Goal: Entertainment & Leisure: Consume media (video, audio)

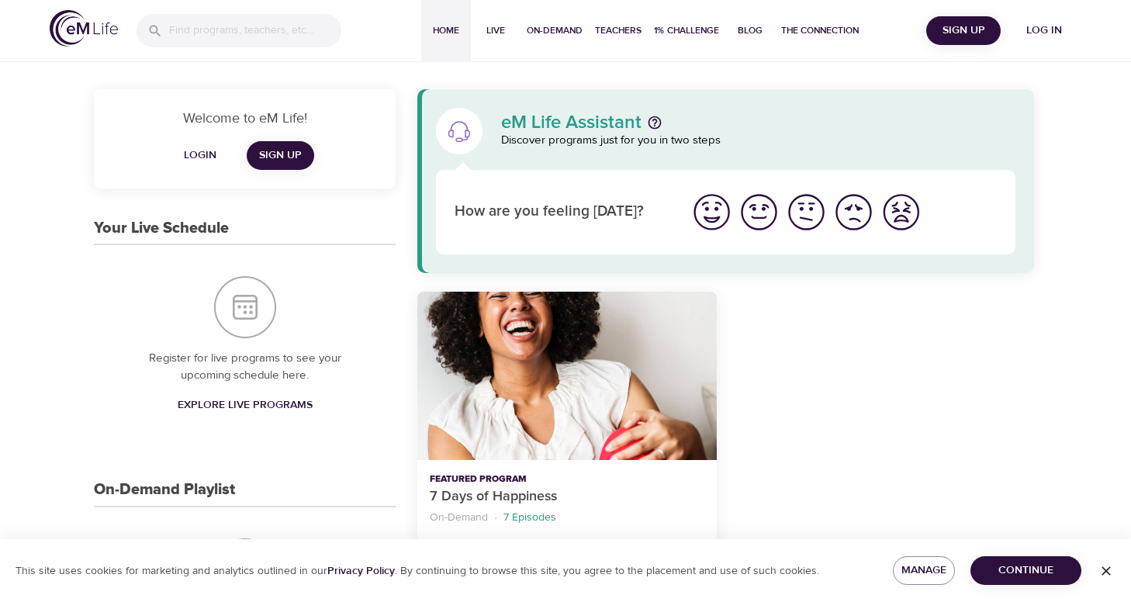
click at [1027, 41] on button "Log in" at bounding box center [1044, 30] width 74 height 29
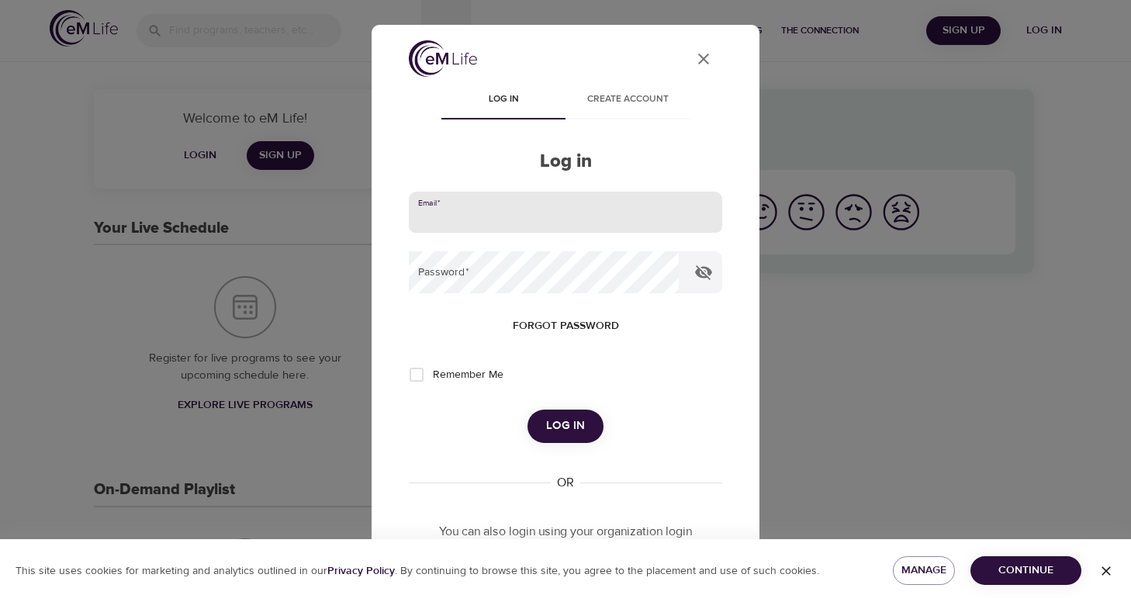
type input "[EMAIL_ADDRESS][DOMAIN_NAME]"
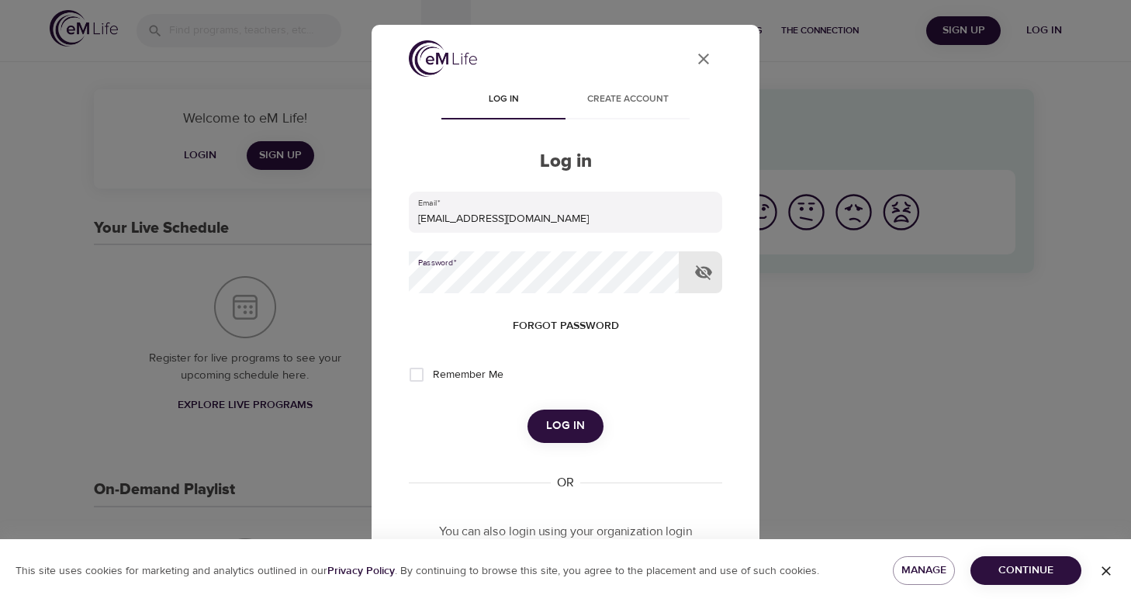
click at [565, 424] on button "Log in" at bounding box center [565, 425] width 76 height 33
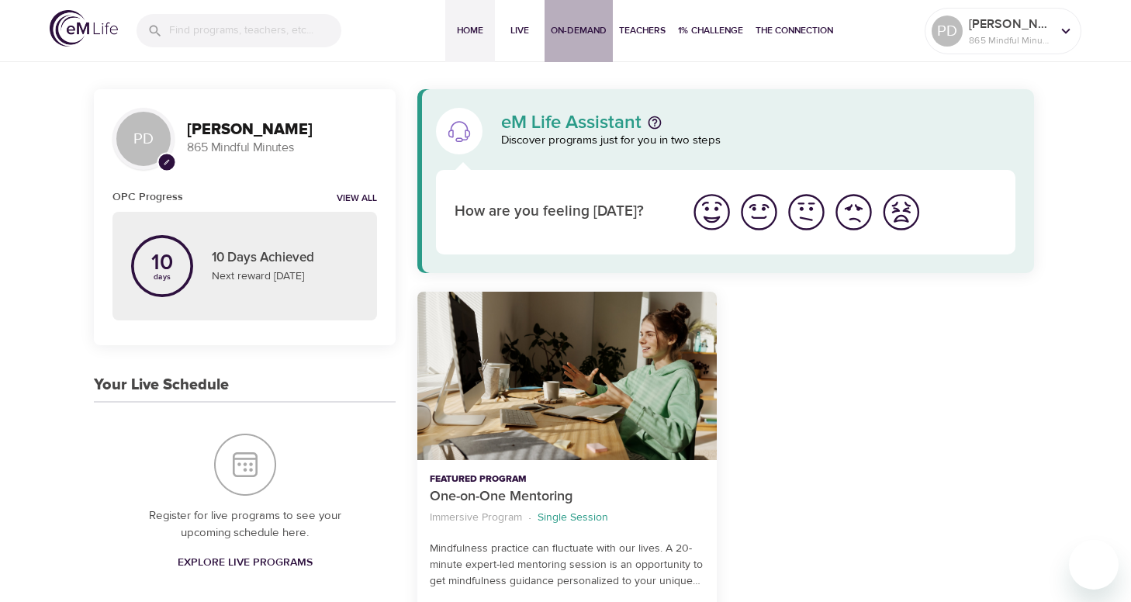
click at [575, 29] on span "On-Demand" at bounding box center [579, 30] width 56 height 16
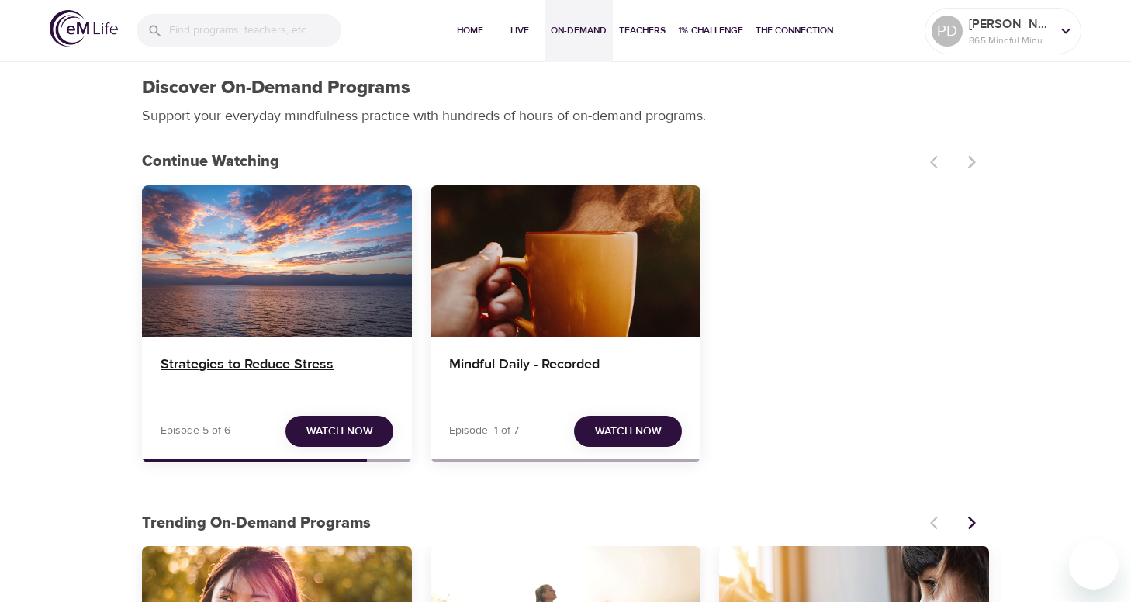
click at [245, 365] on h4 "Strategies to Reduce Stress" at bounding box center [277, 374] width 233 height 37
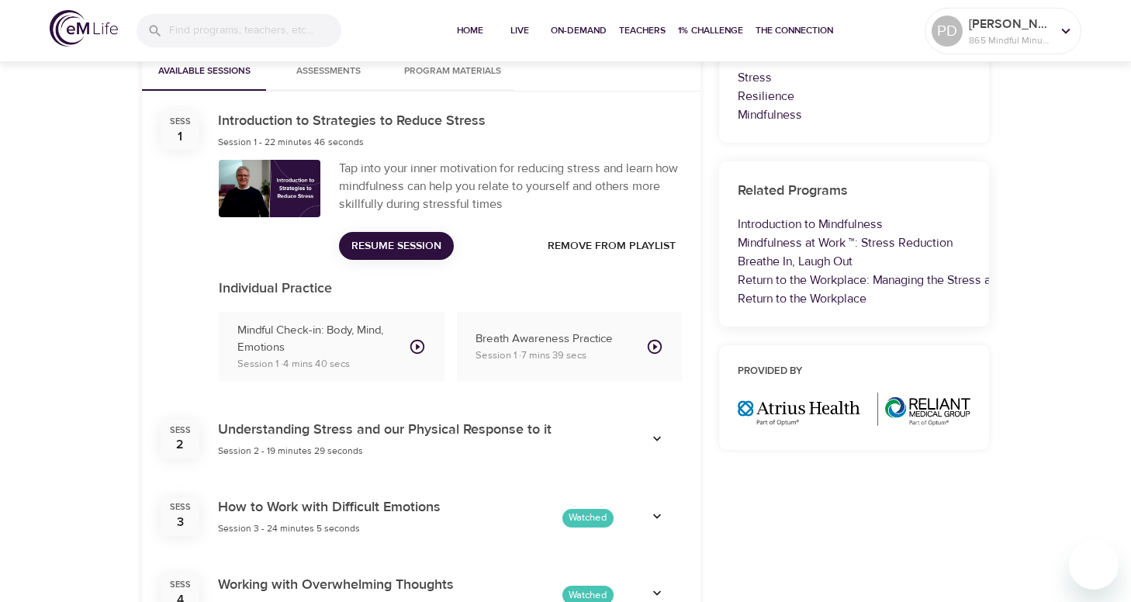
scroll to position [548, 0]
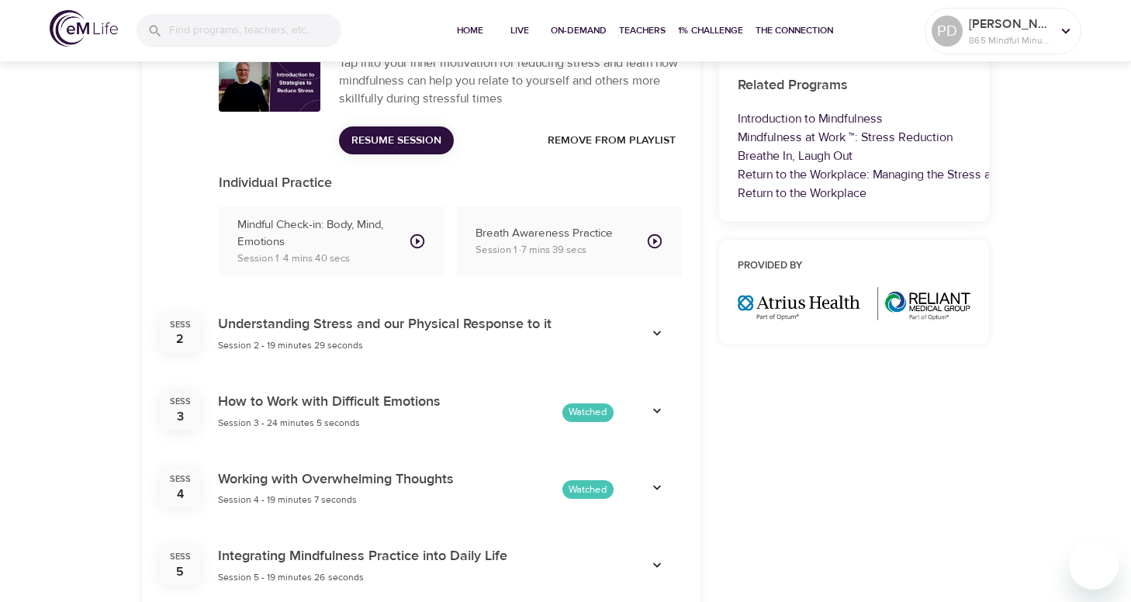
click at [427, 372] on div "Sess 3 How to Work with Difficult Emotions Session 3 - 24 minutes 5 seconds Wat…" at bounding box center [421, 411] width 558 height 78
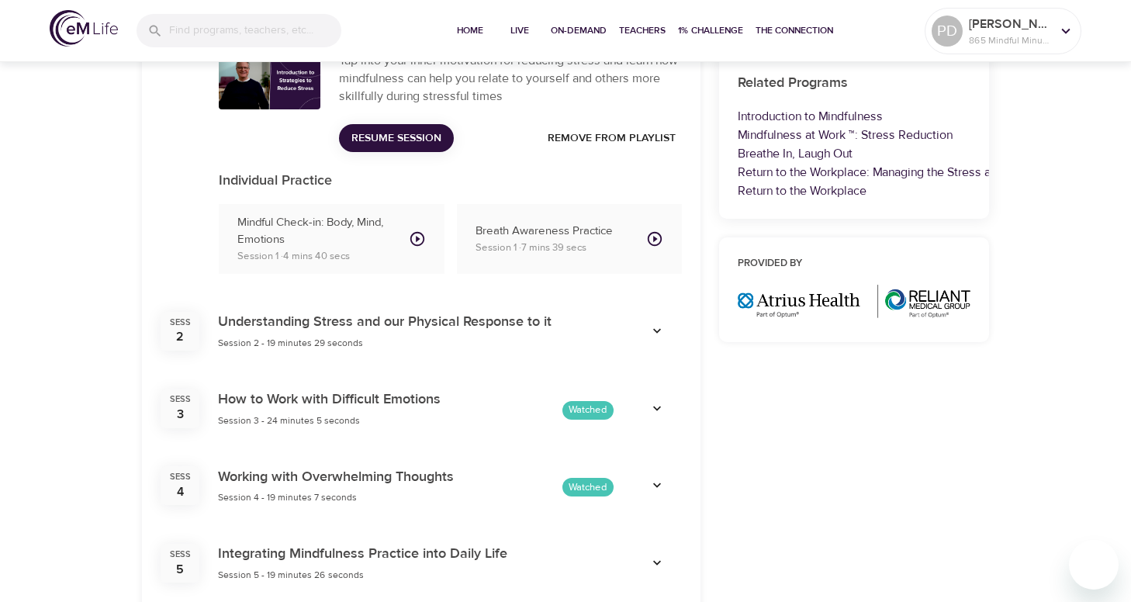
click at [570, 323] on div "Understanding Stress and our Physical Response to it Session 2 - 19 minutes 29 …" at bounding box center [416, 331] width 396 height 40
click at [660, 323] on icon "button" at bounding box center [657, 331] width 16 height 16
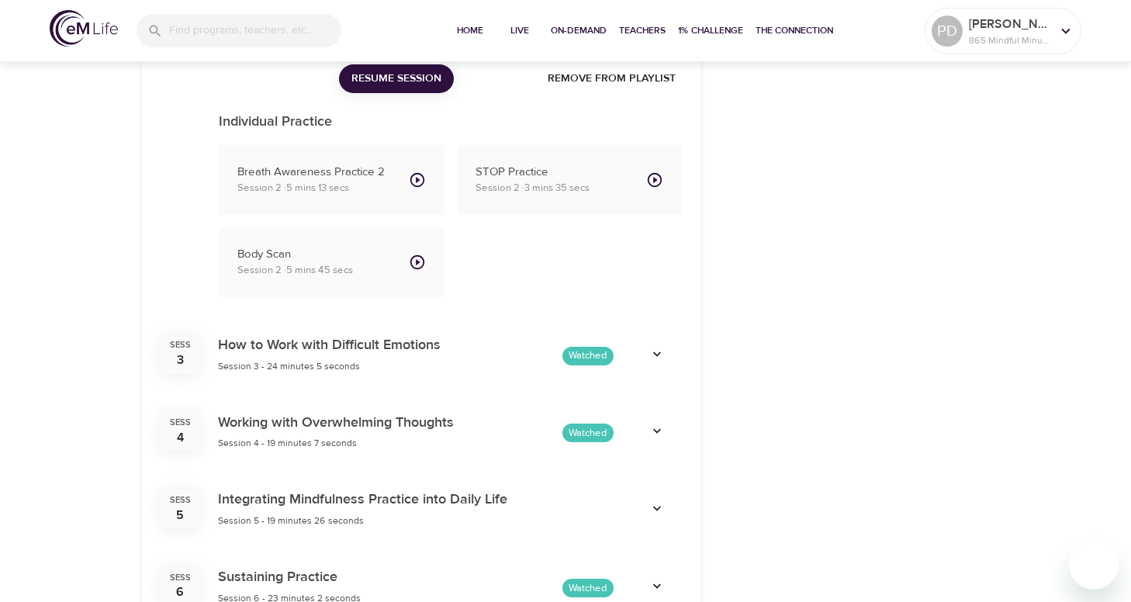
scroll to position [1099, 0]
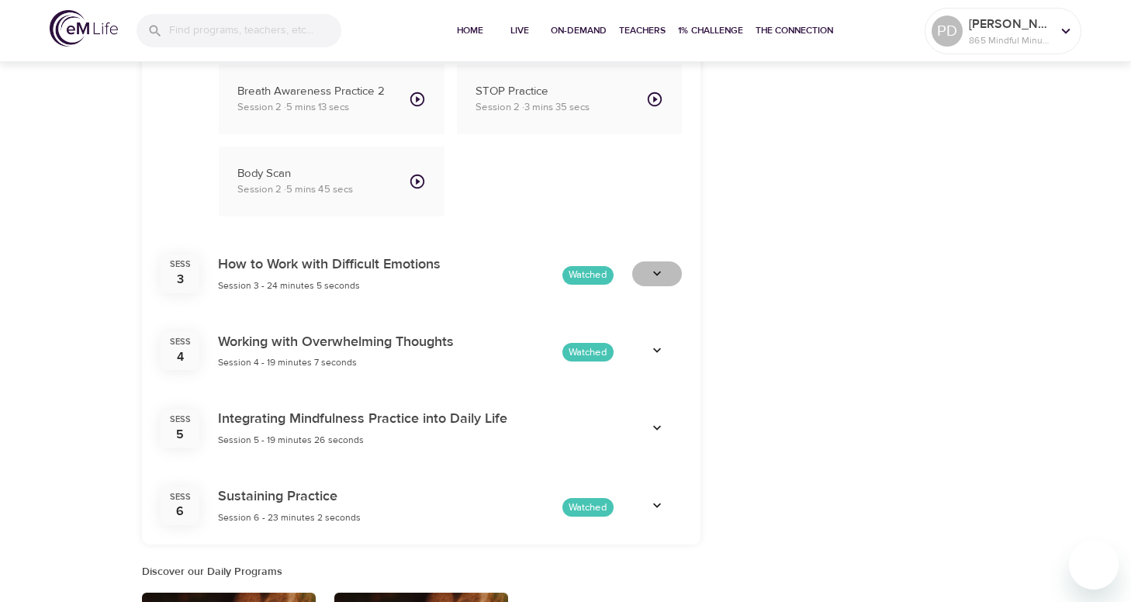
click at [661, 266] on icon "button" at bounding box center [657, 274] width 16 height 16
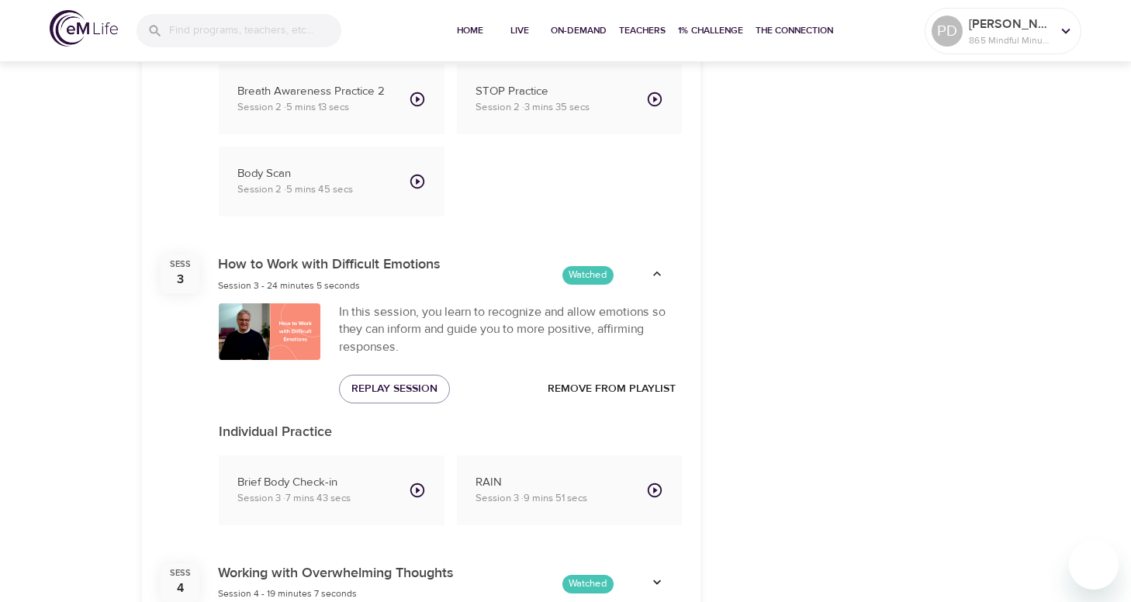
click at [661, 266] on icon "button" at bounding box center [657, 274] width 16 height 16
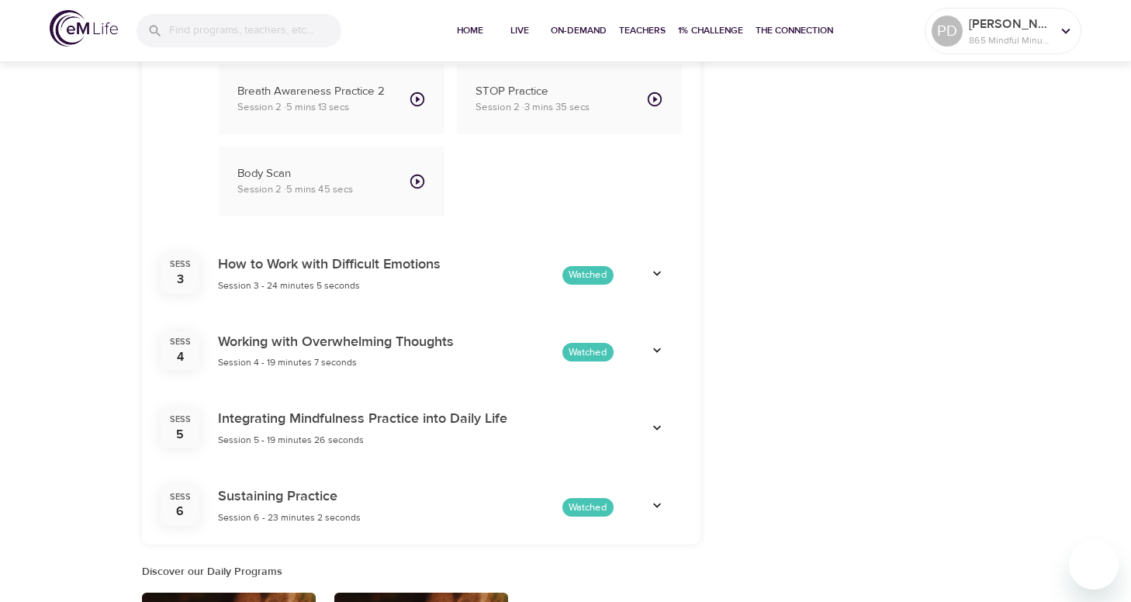
click at [659, 348] on icon "button" at bounding box center [657, 350] width 8 height 5
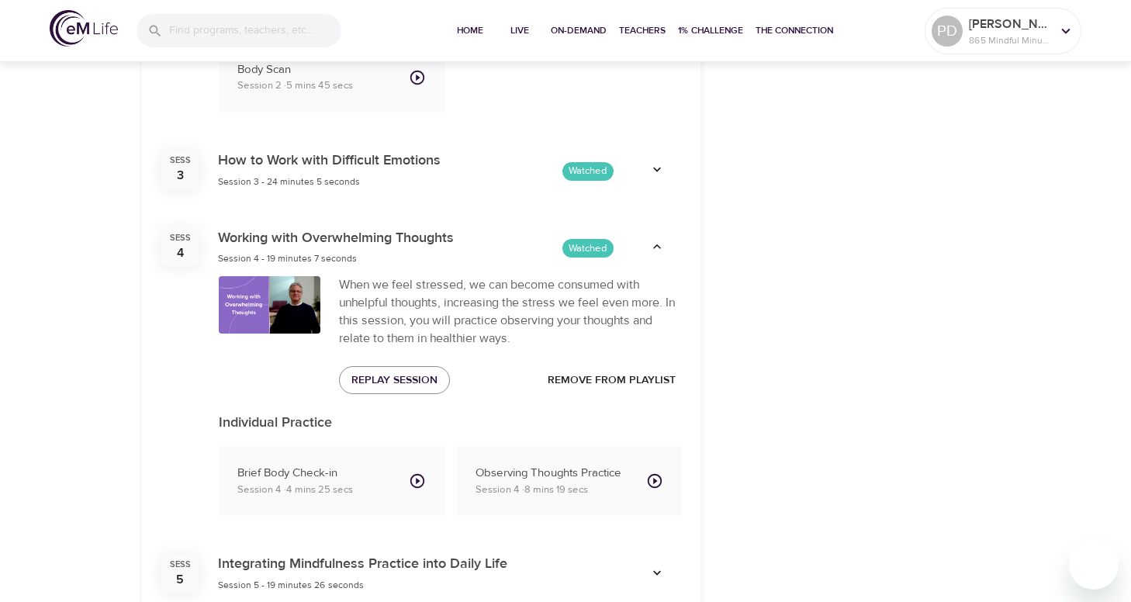
scroll to position [1228, 0]
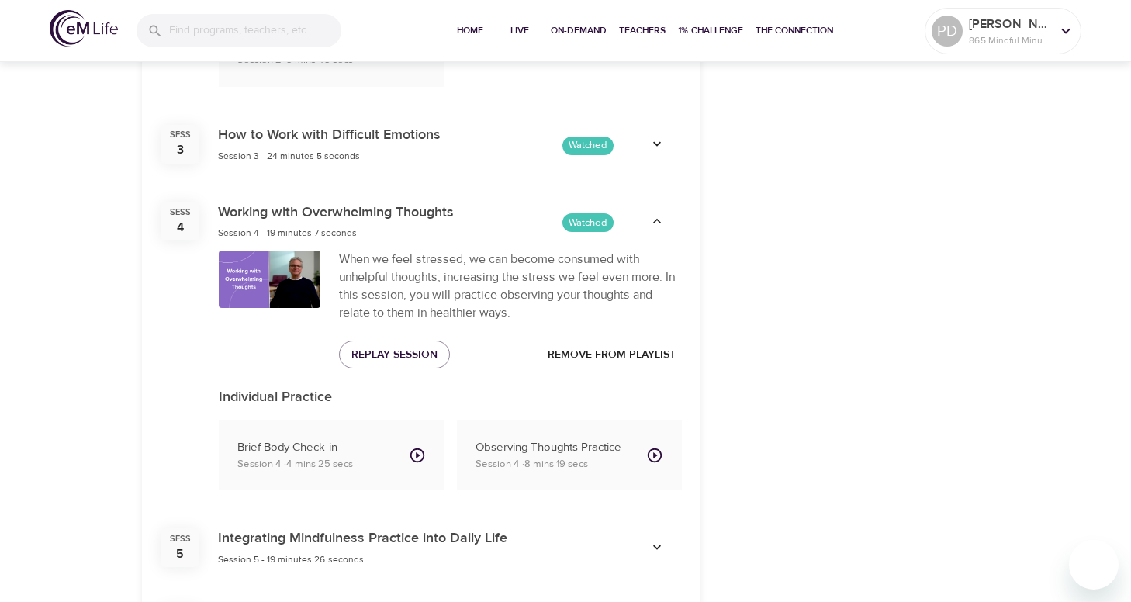
click at [651, 213] on icon "button" at bounding box center [657, 221] width 16 height 16
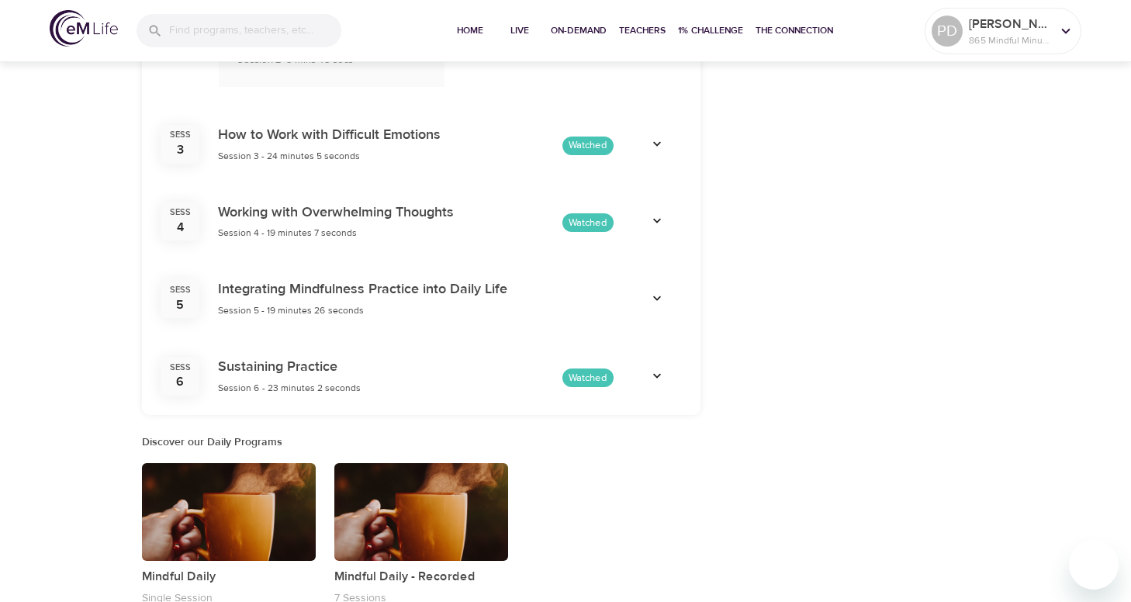
click at [656, 291] on icon "button" at bounding box center [657, 299] width 16 height 16
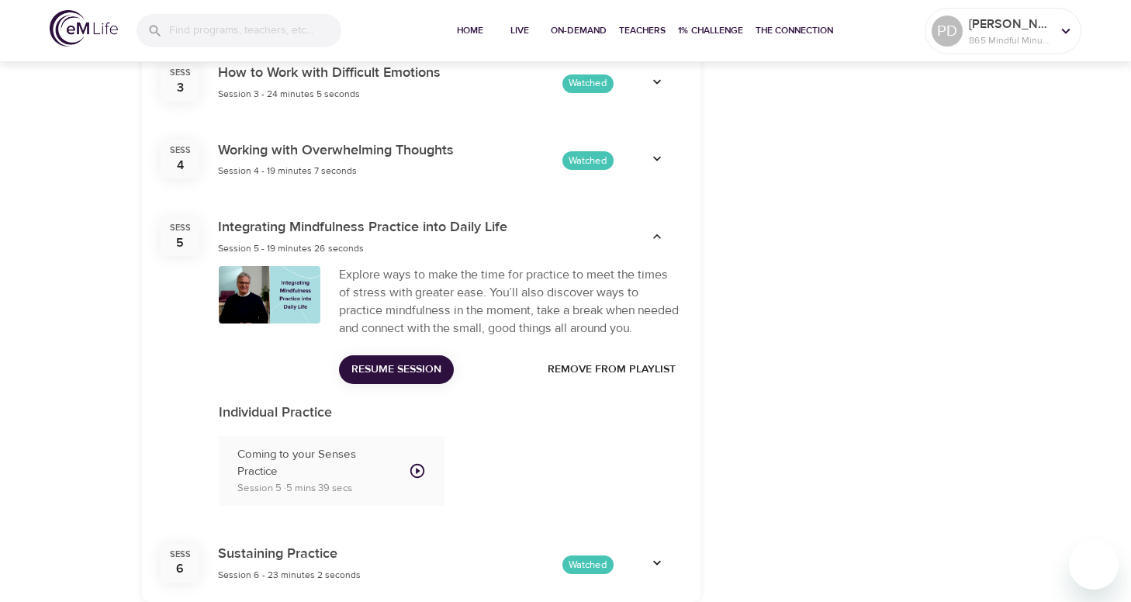
scroll to position [1300, 0]
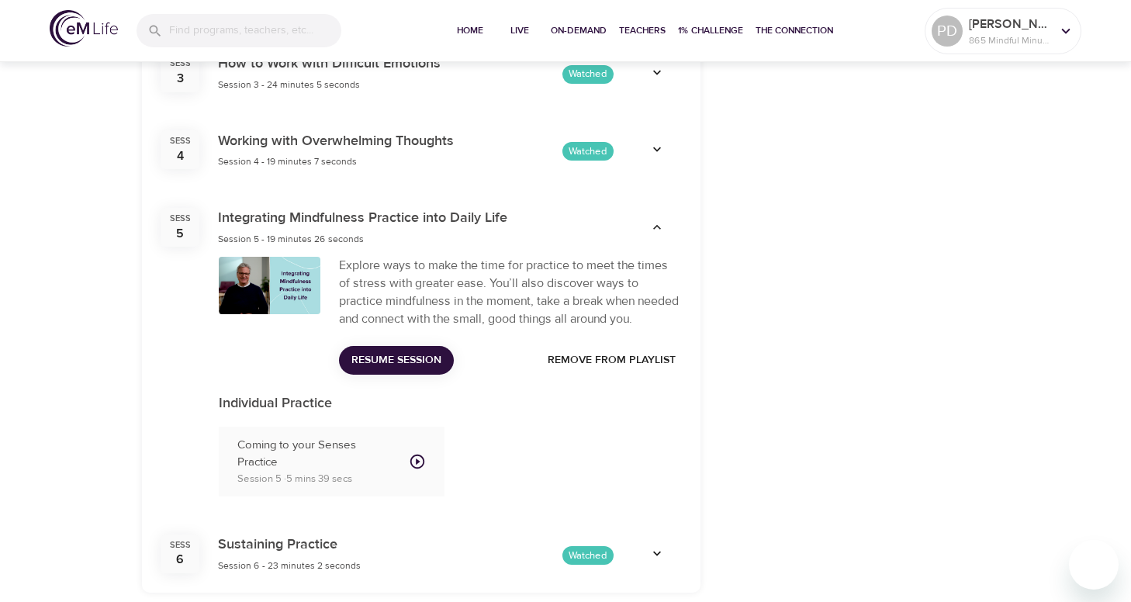
click at [655, 229] on div at bounding box center [657, 227] width 68 height 43
click at [655, 215] on button "button" at bounding box center [657, 227] width 50 height 25
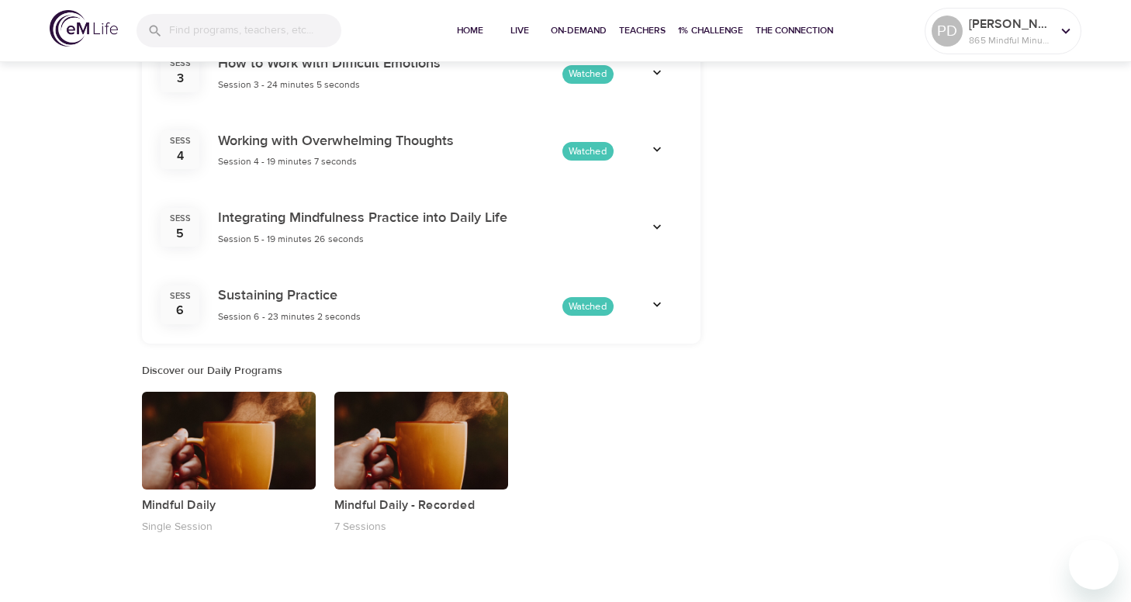
click at [653, 297] on icon "button" at bounding box center [657, 305] width 16 height 16
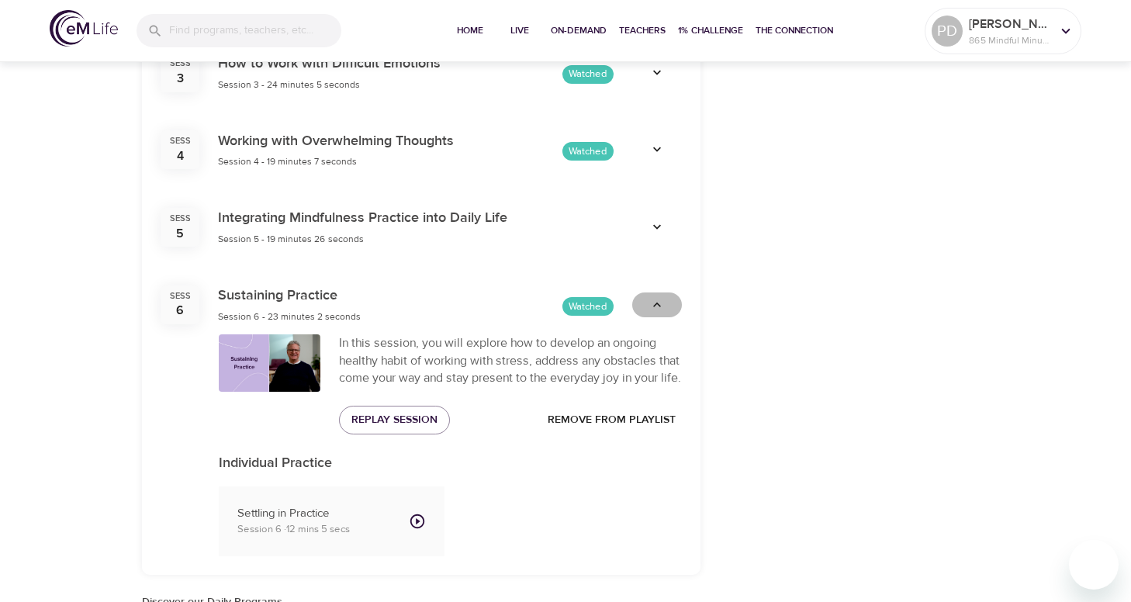
click at [653, 297] on icon "button" at bounding box center [657, 305] width 16 height 16
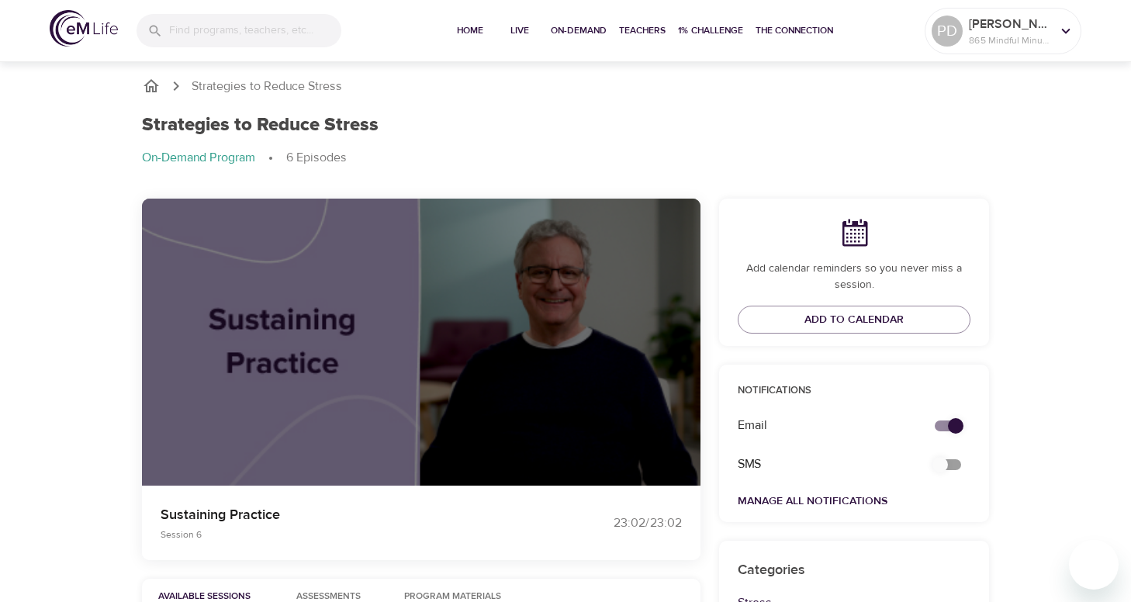
scroll to position [0, 0]
click at [866, 139] on div "Strategies to Reduce Stress On-Demand Program 6 Episodes" at bounding box center [565, 147] width 865 height 85
